Goal: Task Accomplishment & Management: Manage account settings

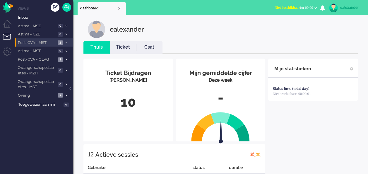
click at [68, 41] on span at bounding box center [66, 42] width 4 height 3
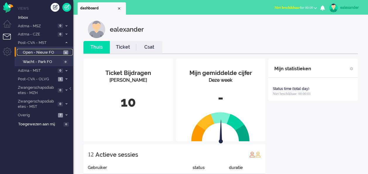
click at [61, 50] on span "Open - Nieuw FO" at bounding box center [42, 53] width 39 height 6
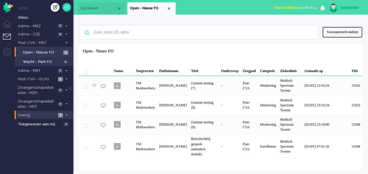
click at [65, 114] on span at bounding box center [66, 115] width 4 height 3
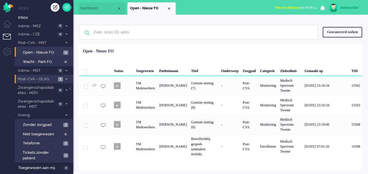
click at [67, 80] on icon at bounding box center [67, 79] width 2 height 2
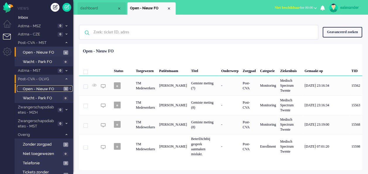
click at [60, 89] on span "Open - Nieuw FO" at bounding box center [42, 89] width 39 height 6
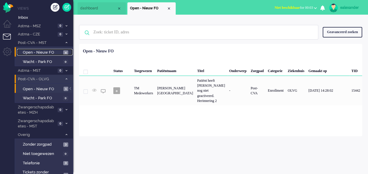
click at [61, 53] on span "Open - Nieuw FO" at bounding box center [42, 53] width 39 height 6
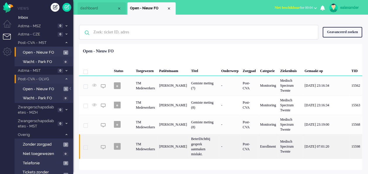
click at [220, 146] on div "-" at bounding box center [229, 146] width 21 height 25
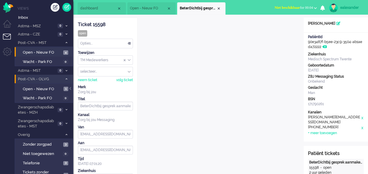
click at [71, 90] on div at bounding box center [70, 91] width 3 height 9
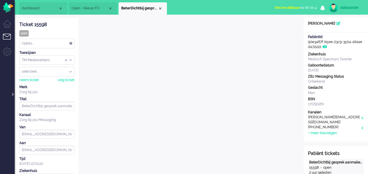
click at [13, 94] on div at bounding box center [12, 91] width 3 height 9
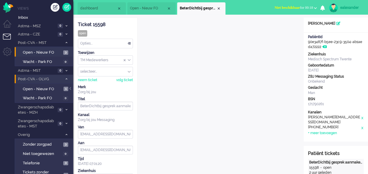
click at [305, 8] on span "Niet beschikbaar for 00:18" at bounding box center [294, 8] width 38 height 4
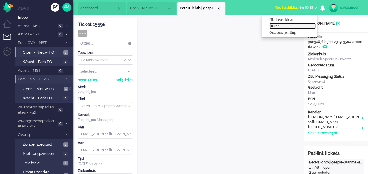
click at [289, 23] on link "Online" at bounding box center [292, 26] width 46 height 6
click at [282, 27] on label "Online" at bounding box center [292, 26] width 46 height 5
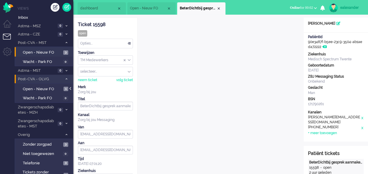
click at [70, 89] on div at bounding box center [70, 91] width 3 height 9
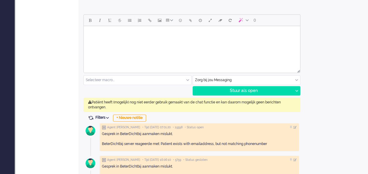
scroll to position [293, 0]
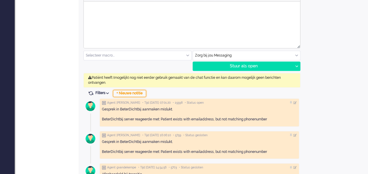
click at [142, 93] on div "+ Nieuwe notitie" at bounding box center [129, 93] width 33 height 7
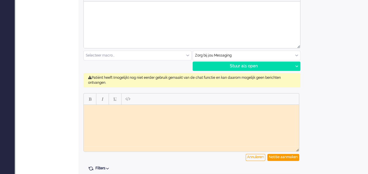
scroll to position [0, 0]
click at [288, 155] on div "Notitie aanmaken" at bounding box center [283, 157] width 32 height 7
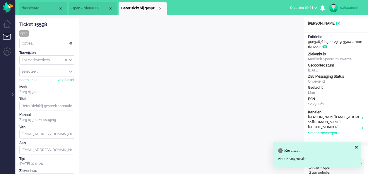
click at [69, 43] on div "Opties..." at bounding box center [47, 43] width 54 height 9
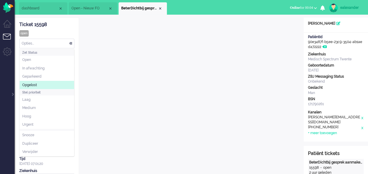
click at [56, 83] on li "Opgelost" at bounding box center [47, 85] width 54 height 8
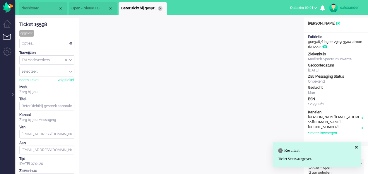
click at [160, 7] on div "Close tab" at bounding box center [160, 8] width 5 height 5
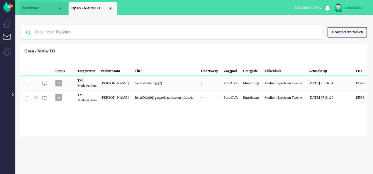
click at [12, 94] on div at bounding box center [12, 91] width 3 height 9
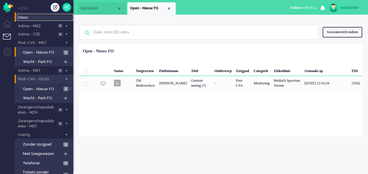
click at [38, 19] on span "Inbox" at bounding box center [45, 18] width 55 height 6
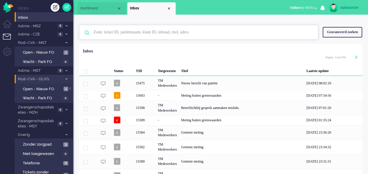
click at [136, 32] on input "text" at bounding box center [199, 32] width 221 height 14
paste input "15563"
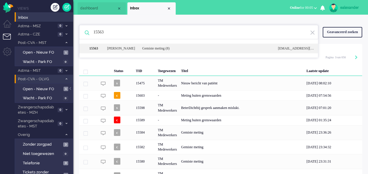
click at [145, 51] on div "15563 Theodorus Gerardus Maria Holland Gemiste meting (8) noreply+cdba6ab4-ae08…" at bounding box center [198, 49] width 239 height 10
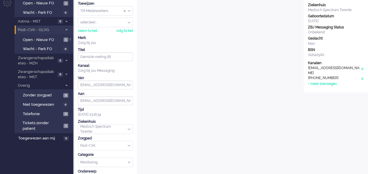
scroll to position [20, 0]
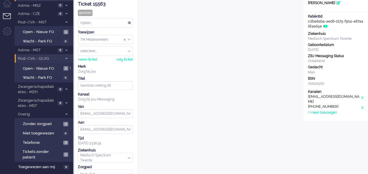
click at [71, 68] on div at bounding box center [70, 70] width 3 height 9
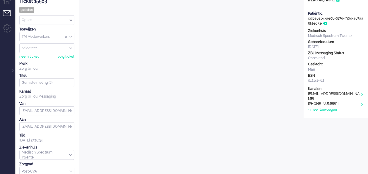
scroll to position [0, 0]
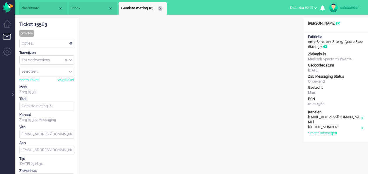
click at [162, 8] on div "Close tab" at bounding box center [160, 8] width 5 height 5
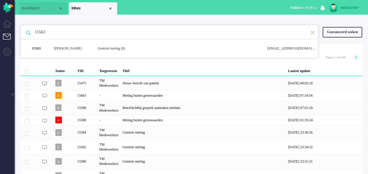
click at [83, 34] on input "15563" at bounding box center [170, 32] width 280 height 14
paste input "8"
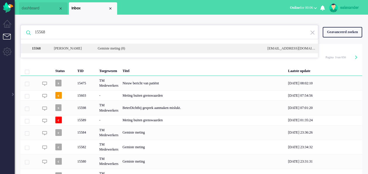
type input "15568"
click at [93, 48] on div "15568 Cornelia Schoonhoven - Jung Gemiste meting (8) noreply+5473f591-0747-30c6…" at bounding box center [169, 49] width 297 height 10
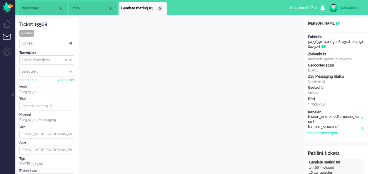
click at [158, 8] on div "Close tab" at bounding box center [160, 8] width 5 height 5
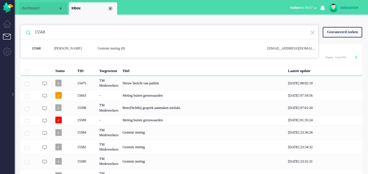
click at [110, 8] on div "Close tab" at bounding box center [110, 8] width 5 height 5
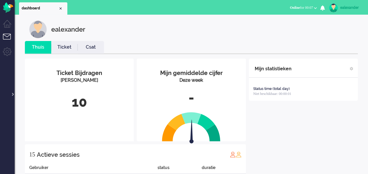
click at [13, 93] on div at bounding box center [12, 91] width 3 height 9
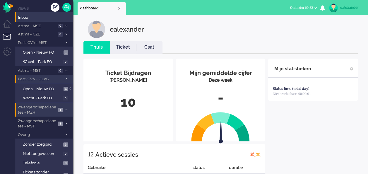
click at [58, 105] on li "Zwangerschapsdiabetes - MZH 1" at bounding box center [44, 110] width 59 height 14
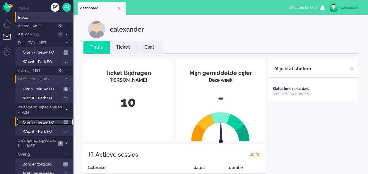
click at [61, 120] on span "Open - Nieuw FO" at bounding box center [42, 123] width 39 height 6
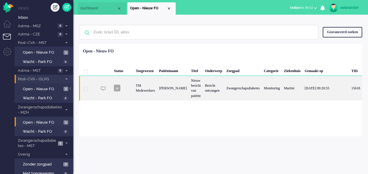
click at [228, 95] on div "Zwangerschapsdiabetes" at bounding box center [242, 88] width 37 height 25
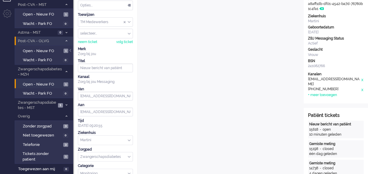
scroll to position [19, 0]
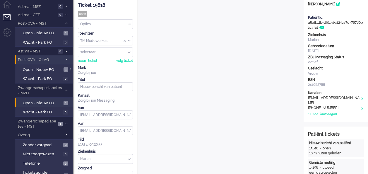
click at [131, 25] on div "Opties..." at bounding box center [105, 24] width 54 height 9
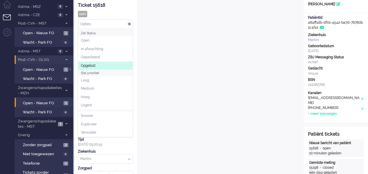
click at [112, 63] on li "Opgelost" at bounding box center [105, 65] width 54 height 8
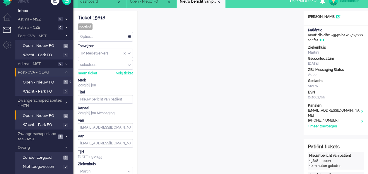
scroll to position [0, 0]
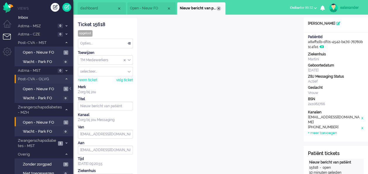
click at [218, 8] on div "Close tab" at bounding box center [218, 8] width 5 height 5
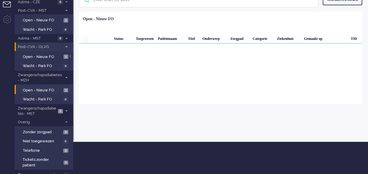
scroll to position [37, 0]
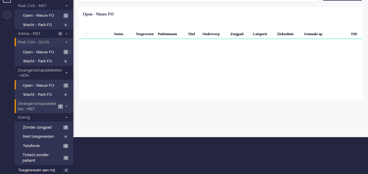
click at [64, 107] on span at bounding box center [66, 106] width 4 height 3
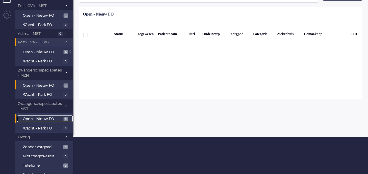
click at [63, 119] on link "Open - Nieuw FO 1" at bounding box center [45, 118] width 56 height 6
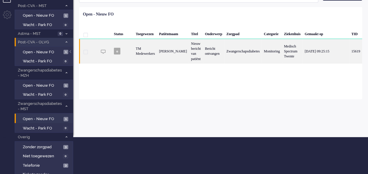
click at [218, 58] on div "Bericht ontvangen" at bounding box center [213, 51] width 21 height 25
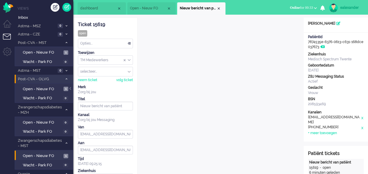
click at [127, 46] on div "Opties..." at bounding box center [105, 43] width 54 height 9
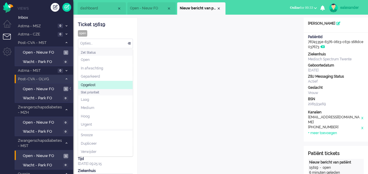
click at [112, 82] on li "Opgelost" at bounding box center [105, 85] width 54 height 8
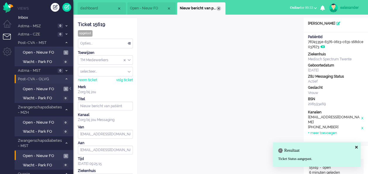
click at [221, 8] on div "Close tab" at bounding box center [218, 8] width 5 height 5
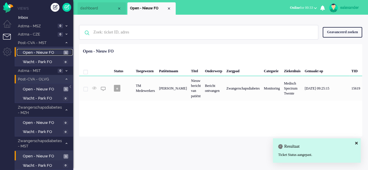
click at [54, 51] on span "Open - Nieuw FO" at bounding box center [42, 53] width 39 height 6
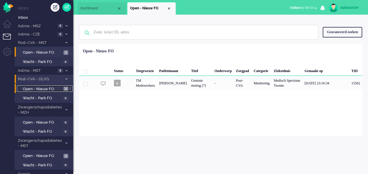
click at [57, 90] on span "Open - Nieuw FO" at bounding box center [42, 89] width 39 height 6
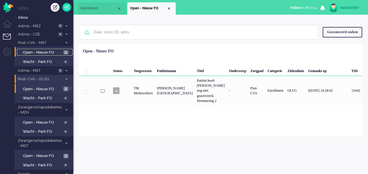
click at [47, 51] on span "Open - Nieuw FO" at bounding box center [42, 53] width 39 height 6
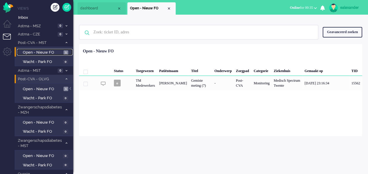
drag, startPoint x: 62, startPoint y: 51, endPoint x: 67, endPoint y: 52, distance: 5.1
click at [62, 51] on link "Open - Nieuw FO 1" at bounding box center [45, 52] width 56 height 6
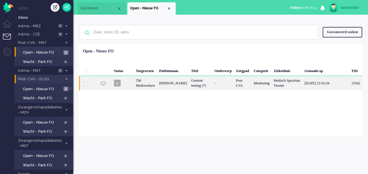
click at [225, 90] on div "-" at bounding box center [222, 83] width 21 height 14
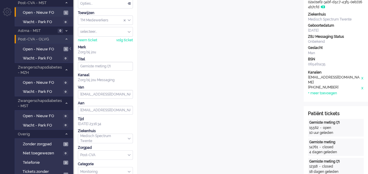
scroll to position [27, 0]
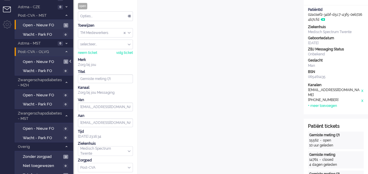
click at [72, 61] on div at bounding box center [70, 64] width 3 height 9
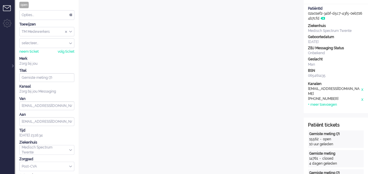
scroll to position [0, 0]
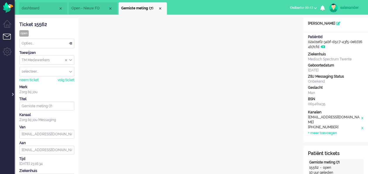
click at [12, 93] on div at bounding box center [12, 91] width 3 height 9
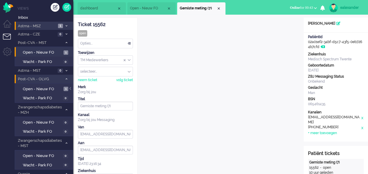
click at [55, 23] on span "Astma - MSZ" at bounding box center [36, 26] width 39 height 6
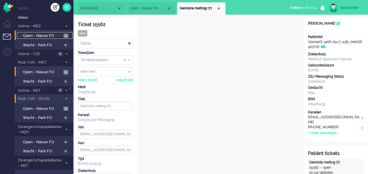
click at [62, 35] on link "Open - Nieuw FO 1" at bounding box center [45, 35] width 56 height 6
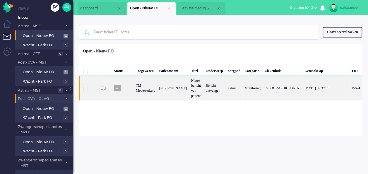
click at [194, 90] on div "Nieuw bericht van patiënt" at bounding box center [196, 88] width 15 height 25
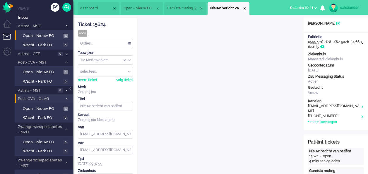
click at [129, 42] on div "Opties..." at bounding box center [105, 43] width 54 height 9
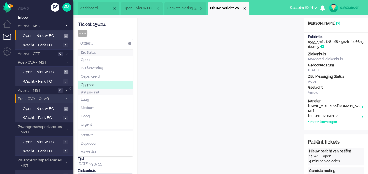
click at [124, 83] on li "Opgelost" at bounding box center [105, 85] width 54 height 8
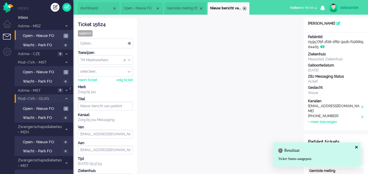
click at [247, 8] on div "Close tab" at bounding box center [244, 8] width 5 height 5
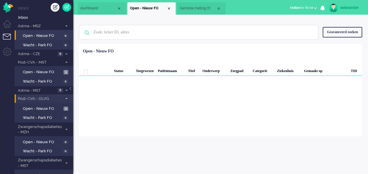
drag, startPoint x: 218, startPoint y: 7, endPoint x: 209, endPoint y: 6, distance: 9.1
click at [217, 8] on div "Close tab" at bounding box center [218, 8] width 5 height 5
click at [169, 9] on div "Close tab" at bounding box center [169, 8] width 5 height 5
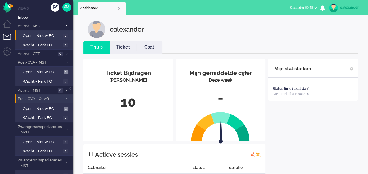
click at [302, 6] on span "Online for 00:58" at bounding box center [301, 8] width 23 height 4
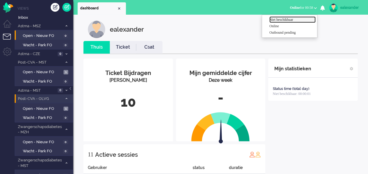
click at [295, 19] on label "Niet beschikbaar" at bounding box center [292, 19] width 46 height 5
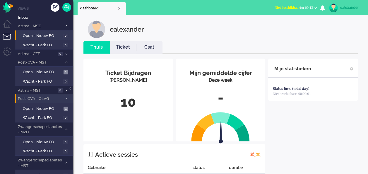
click at [304, 5] on button "Niet beschikbaar for 00:13" at bounding box center [295, 8] width 49 height 8
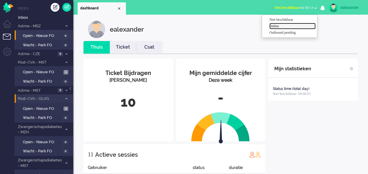
click at [281, 27] on label "Online" at bounding box center [292, 26] width 46 height 5
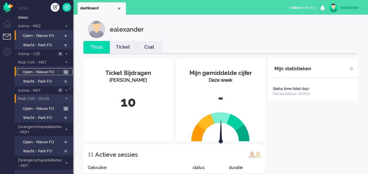
click at [62, 74] on link "Open - Nieuw FO 1" at bounding box center [45, 72] width 56 height 6
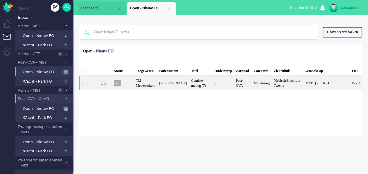
click at [259, 90] on div "Monitoring" at bounding box center [262, 83] width 20 height 14
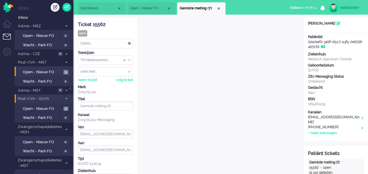
drag, startPoint x: 71, startPoint y: 88, endPoint x: 75, endPoint y: 88, distance: 4.1
click at [71, 88] on div at bounding box center [70, 91] width 3 height 9
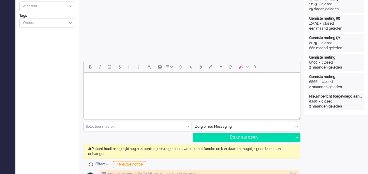
scroll to position [234, 0]
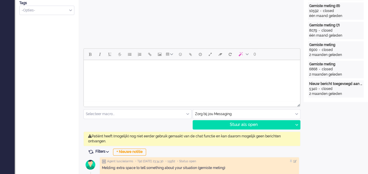
click at [297, 113] on div "Zorg bij jou Messaging" at bounding box center [246, 114] width 107 height 9
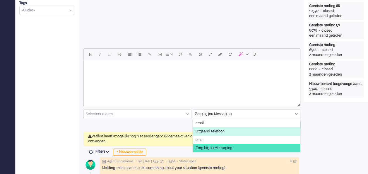
click at [239, 132] on li "uitgaand telefoon" at bounding box center [246, 131] width 107 height 8
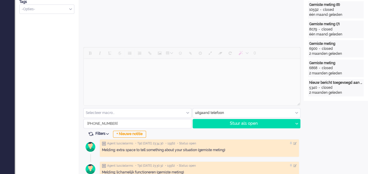
scroll to position [264, 0]
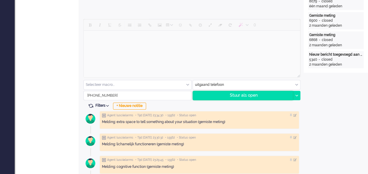
click at [252, 96] on div "Stuur als open" at bounding box center [243, 95] width 100 height 9
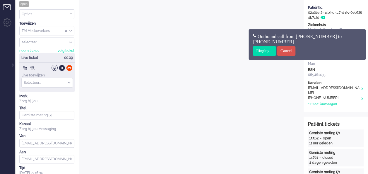
scroll to position [0, 0]
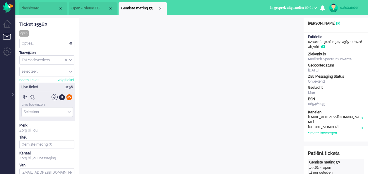
click at [71, 97] on div at bounding box center [69, 97] width 6 height 6
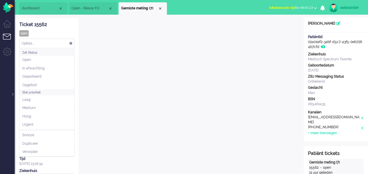
click at [71, 44] on div "Opties..." at bounding box center [47, 43] width 54 height 9
click at [59, 84] on li "Opgelost" at bounding box center [47, 85] width 54 height 8
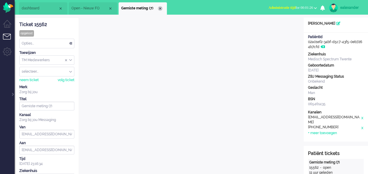
click at [161, 8] on div "Close tab" at bounding box center [160, 8] width 5 height 5
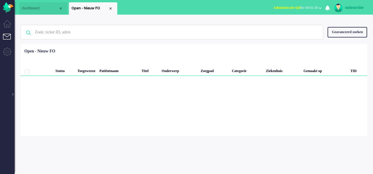
click at [299, 9] on span "Administratie tijd for 00:01:30" at bounding box center [295, 8] width 45 height 4
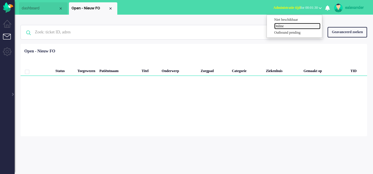
click at [292, 25] on label "Online" at bounding box center [297, 26] width 46 height 5
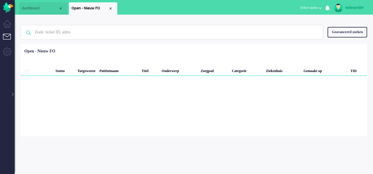
click at [113, 8] on li "Open - Nieuw FO" at bounding box center [93, 8] width 48 height 12
click at [112, 8] on div "Close tab" at bounding box center [110, 8] width 5 height 5
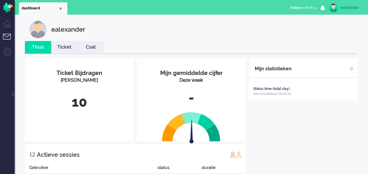
click at [13, 94] on div at bounding box center [12, 91] width 3 height 9
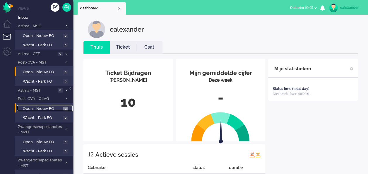
click at [48, 108] on span "Open - Nieuw FO" at bounding box center [42, 109] width 39 height 6
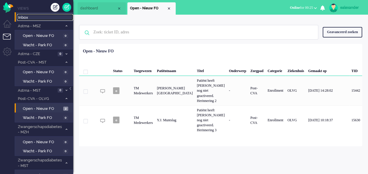
click at [59, 15] on link "Inbox" at bounding box center [45, 17] width 56 height 6
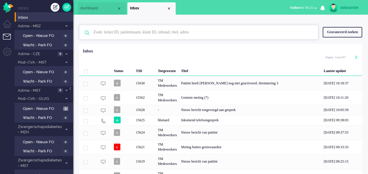
click at [166, 32] on input "text" at bounding box center [199, 32] width 221 height 14
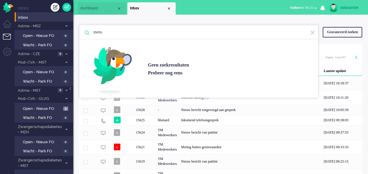
type input "mens"
click at [313, 32] on img at bounding box center [312, 33] width 5 height 6
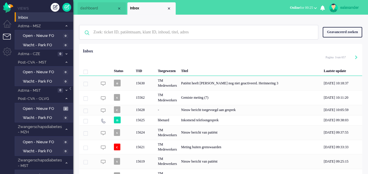
click at [337, 30] on div "Geavanceerd zoeken" at bounding box center [343, 32] width 40 height 10
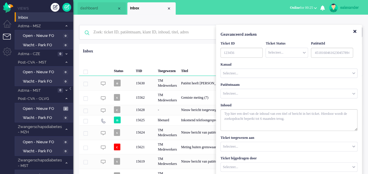
click at [265, 97] on input "Customer Name" at bounding box center [289, 93] width 136 height 9
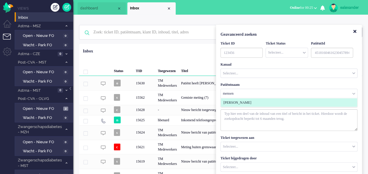
type input "mensen"
click at [255, 104] on li "Maria Mensen" at bounding box center [289, 102] width 136 height 8
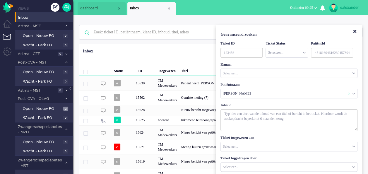
click at [349, 94] on span "Customer Name" at bounding box center [349, 94] width 2 height 4
click at [329, 93] on input "Customer Name" at bounding box center [289, 93] width 136 height 9
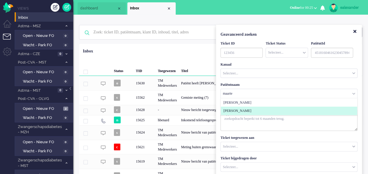
type input "maarte"
click at [285, 110] on li "Annemiek Maartens" at bounding box center [289, 111] width 136 height 8
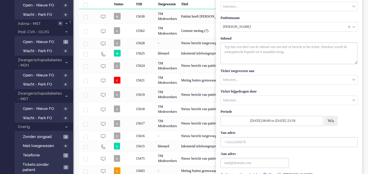
scroll to position [88, 0]
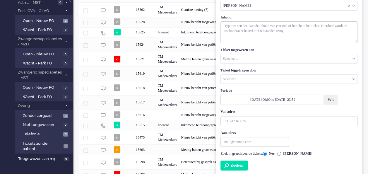
click at [244, 166] on button "Zoeken" at bounding box center [234, 165] width 27 height 10
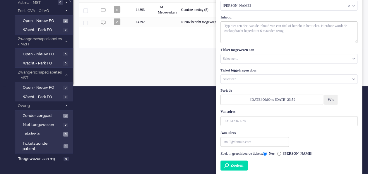
scroll to position [29, 0]
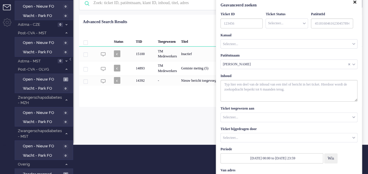
click at [356, 3] on icon "Close" at bounding box center [354, 2] width 3 height 4
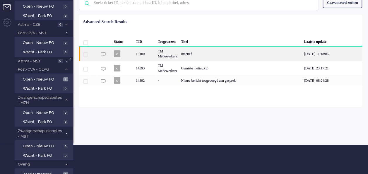
click at [212, 51] on div "Inactief" at bounding box center [240, 54] width 123 height 14
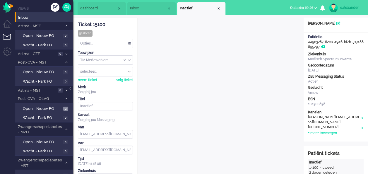
click at [219, 8] on div "Close tab" at bounding box center [218, 8] width 5 height 5
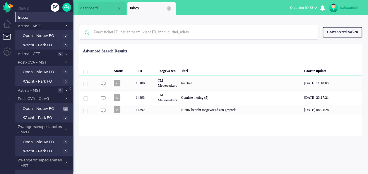
click at [171, 7] on li "Inbox" at bounding box center [151, 8] width 48 height 12
click at [170, 8] on div "Close tab" at bounding box center [169, 8] width 5 height 5
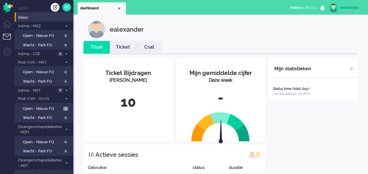
click at [126, 46] on link "Ticket" at bounding box center [123, 47] width 26 height 7
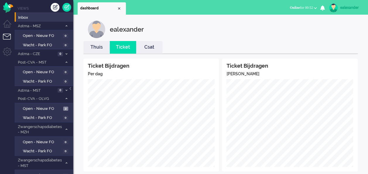
click at [105, 48] on link "Thuis" at bounding box center [96, 47] width 26 height 7
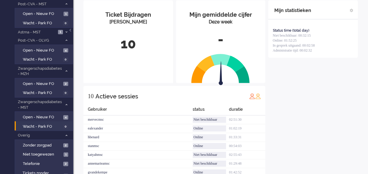
scroll to position [59, 0]
click at [62, 81] on link "Open - Nieuw FO 2" at bounding box center [45, 83] width 56 height 6
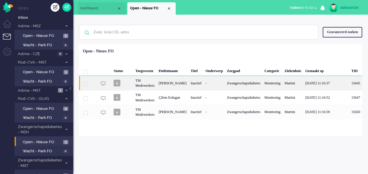
click at [176, 84] on div "Inge van Vliet" at bounding box center [173, 83] width 32 height 14
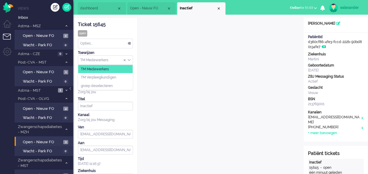
click at [130, 60] on div "TM Medewerkers" at bounding box center [105, 60] width 54 height 9
click at [130, 76] on li "TM Verpleegkundigen" at bounding box center [105, 77] width 54 height 8
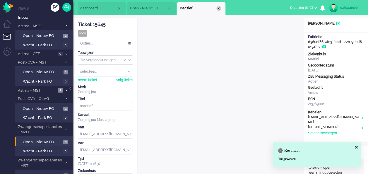
click at [218, 8] on div "Close tab" at bounding box center [218, 8] width 5 height 5
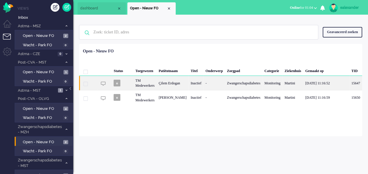
click at [172, 82] on div "Çilem Erdogan" at bounding box center [173, 83] width 32 height 14
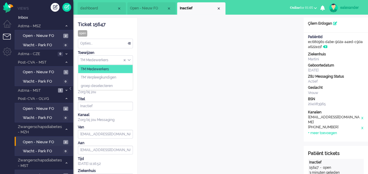
click at [131, 59] on input "Assign Group" at bounding box center [105, 60] width 54 height 9
click at [128, 75] on li "TM Verpleegkundigen" at bounding box center [105, 77] width 54 height 8
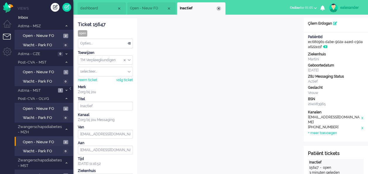
click at [218, 8] on div "Close tab" at bounding box center [218, 8] width 5 height 5
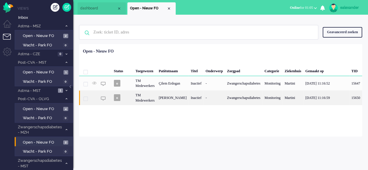
click at [199, 98] on div "Inactief" at bounding box center [196, 97] width 15 height 14
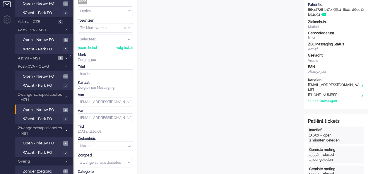
scroll to position [19, 0]
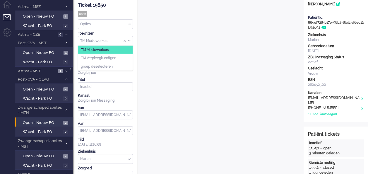
click at [131, 42] on input "Assign Group" at bounding box center [105, 40] width 54 height 9
click at [127, 57] on li "TM Verpleegkundigen" at bounding box center [105, 58] width 54 height 8
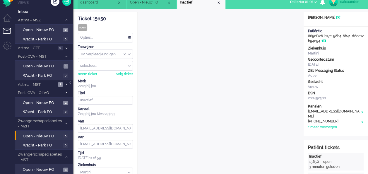
scroll to position [0, 0]
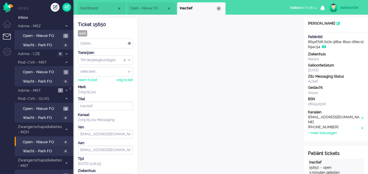
click at [220, 7] on div "Close tab" at bounding box center [218, 8] width 5 height 5
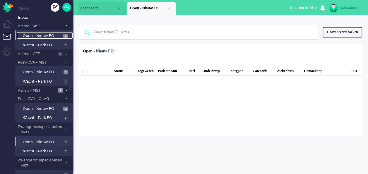
click at [59, 36] on span "Open - Nieuw FO" at bounding box center [42, 36] width 39 height 6
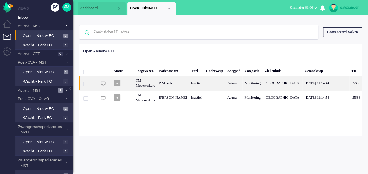
click at [179, 80] on div "P Maasdam" at bounding box center [173, 83] width 32 height 14
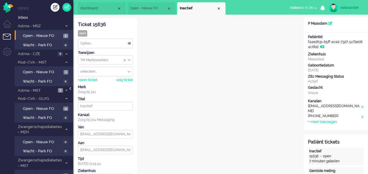
click at [70, 89] on div at bounding box center [70, 91] width 3 height 9
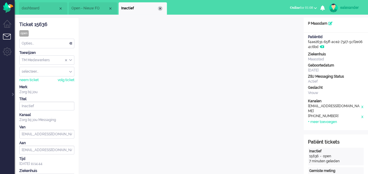
click at [160, 10] on div "Close tab" at bounding box center [160, 8] width 5 height 5
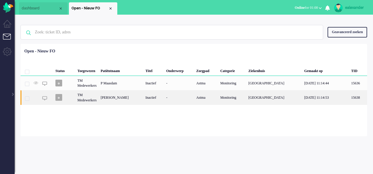
click at [132, 102] on div "Sjany Van der Knaap-den Boer" at bounding box center [120, 97] width 45 height 14
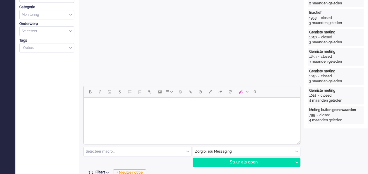
scroll to position [264, 0]
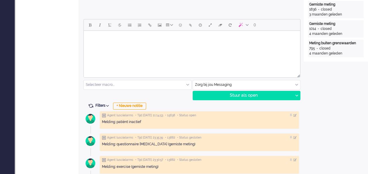
click at [148, 45] on html at bounding box center [192, 38] width 216 height 15
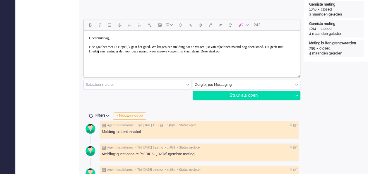
click at [117, 57] on body "Goedemiddag, Hoe gaat het met u? Hopelijk gaat het goed. We kregen een melding …" at bounding box center [192, 44] width 212 height 23
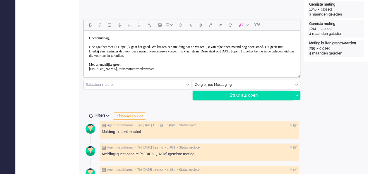
click at [248, 93] on div "Stuur als open" at bounding box center [243, 95] width 100 height 9
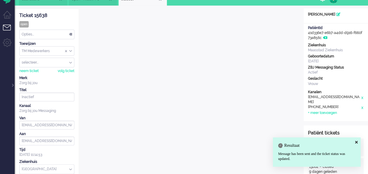
scroll to position [0, 0]
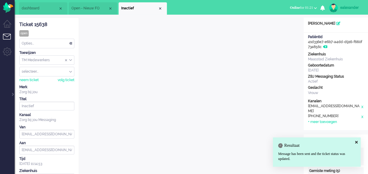
click at [70, 42] on div "Opties..." at bounding box center [47, 43] width 54 height 9
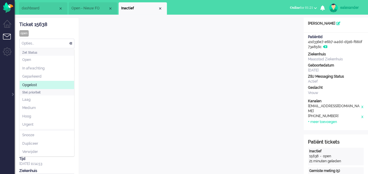
click at [55, 86] on li "Opgelost" at bounding box center [47, 85] width 54 height 8
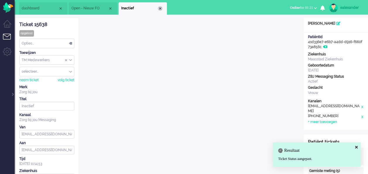
click at [159, 7] on div "Close tab" at bounding box center [160, 8] width 5 height 5
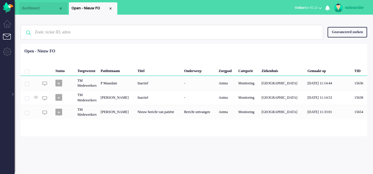
click at [13, 93] on div at bounding box center [12, 91] width 3 height 9
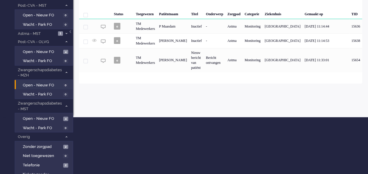
scroll to position [59, 0]
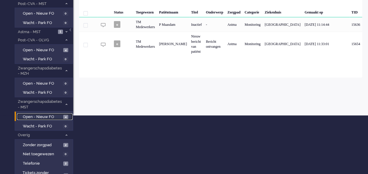
click at [29, 114] on span "Open - Nieuw FO" at bounding box center [42, 117] width 39 height 6
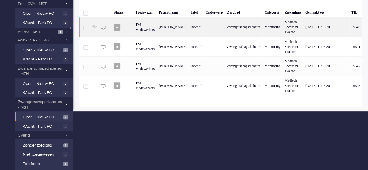
click at [189, 27] on div "Inactief" at bounding box center [196, 26] width 15 height 19
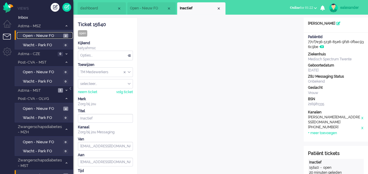
click at [63, 35] on link "Open - Nieuw FO 2" at bounding box center [45, 35] width 56 height 6
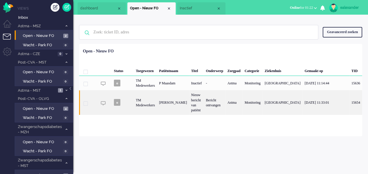
click at [219, 99] on div "Bericht ontvangen" at bounding box center [214, 102] width 21 height 25
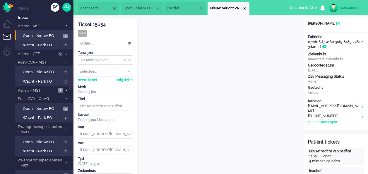
click at [132, 45] on div "Opties..." at bounding box center [105, 43] width 54 height 9
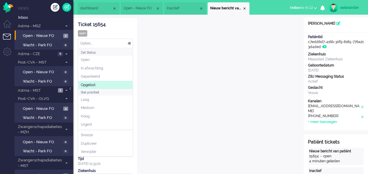
click at [119, 82] on li "Opgelost" at bounding box center [105, 85] width 54 height 8
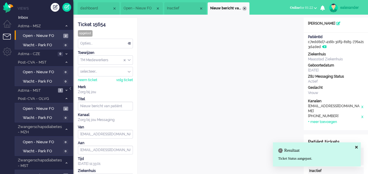
click at [247, 8] on div "Close tab" at bounding box center [244, 8] width 5 height 5
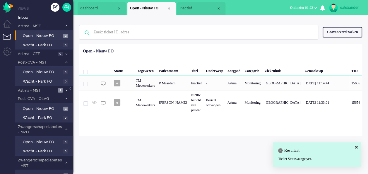
click at [206, 9] on span "Inactief" at bounding box center [198, 8] width 37 height 5
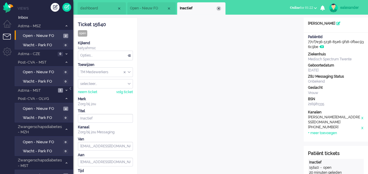
click at [219, 8] on div "Close tab" at bounding box center [218, 8] width 5 height 5
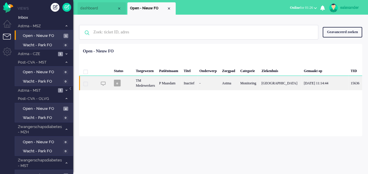
click at [215, 83] on div "-" at bounding box center [208, 83] width 23 height 14
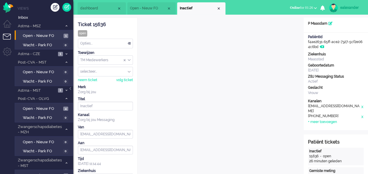
drag, startPoint x: 107, startPoint y: 25, endPoint x: 78, endPoint y: 26, distance: 28.7
click at [78, 26] on div "Ticket 15636" at bounding box center [105, 24] width 55 height 7
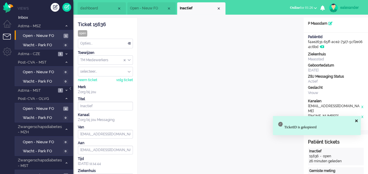
copy div "Ticket 15636"
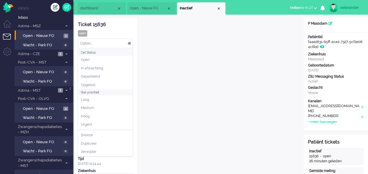
drag, startPoint x: 132, startPoint y: 43, endPoint x: 130, endPoint y: 46, distance: 3.2
click at [131, 43] on div "Opties..." at bounding box center [105, 43] width 54 height 9
click at [114, 84] on li "Opgelost" at bounding box center [105, 85] width 54 height 8
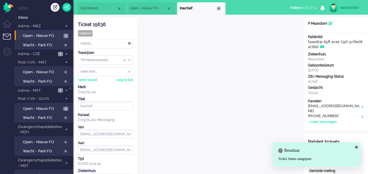
click at [218, 6] on div "Close tab" at bounding box center [218, 8] width 5 height 5
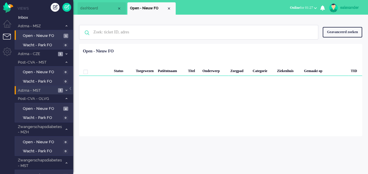
click at [62, 89] on span "1" at bounding box center [60, 90] width 5 height 4
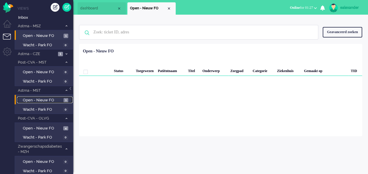
click at [59, 97] on link "Open - Nieuw FO 1" at bounding box center [45, 100] width 56 height 6
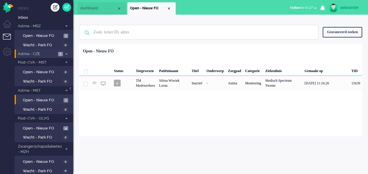
click at [52, 53] on span "Astma - CZE" at bounding box center [36, 54] width 39 height 6
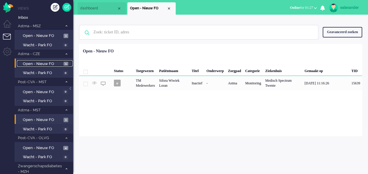
click at [64, 64] on span "1" at bounding box center [66, 64] width 5 height 4
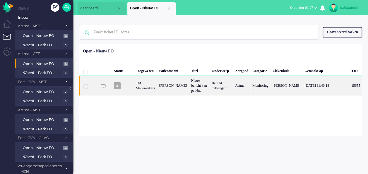
click at [205, 93] on div "Nieuw bericht van patiënt" at bounding box center [199, 85] width 20 height 19
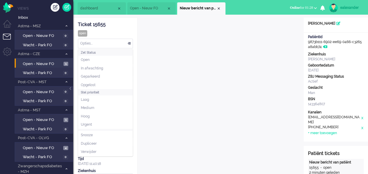
click at [132, 44] on div "Opties..." at bounding box center [105, 43] width 54 height 9
click at [112, 84] on li "Opgelost" at bounding box center [105, 85] width 54 height 8
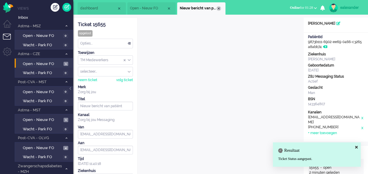
click at [218, 8] on div "Close tab" at bounding box center [218, 8] width 5 height 5
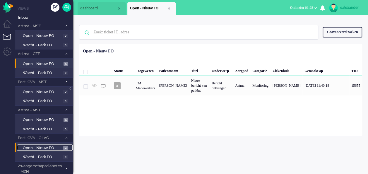
click at [65, 146] on span "4" at bounding box center [65, 148] width 5 height 4
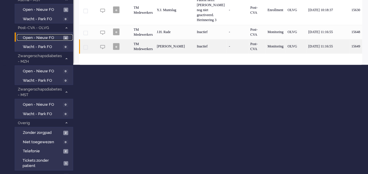
scroll to position [116, 0]
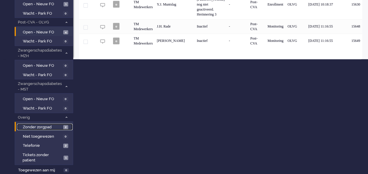
click at [58, 126] on span "Zonder zorgpad" at bounding box center [42, 127] width 39 height 6
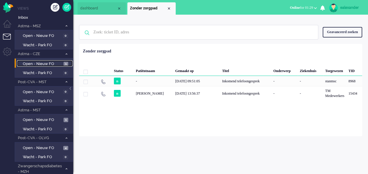
click at [57, 66] on span "Open - Nieuw FO" at bounding box center [42, 64] width 39 height 6
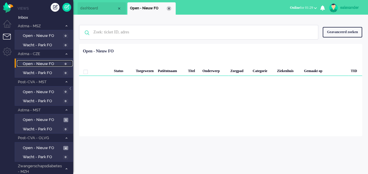
click at [168, 9] on div "Close tab" at bounding box center [169, 8] width 5 height 5
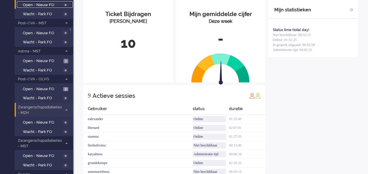
scroll to position [28, 0]
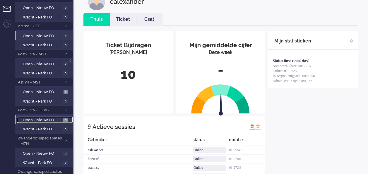
click at [57, 120] on span "Open - Nieuw FO" at bounding box center [42, 120] width 39 height 6
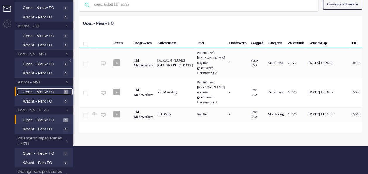
click at [61, 90] on span "Open - Nieuw FO" at bounding box center [42, 92] width 39 height 6
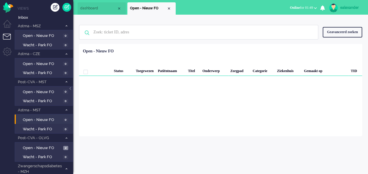
click at [314, 7] on b "button" at bounding box center [315, 8] width 3 height 2
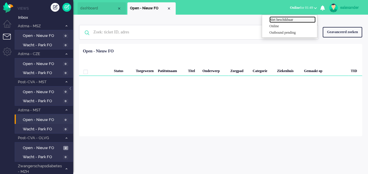
click at [300, 18] on label "Niet beschikbaar" at bounding box center [292, 19] width 46 height 5
